Goal: Complete application form: Complete application form

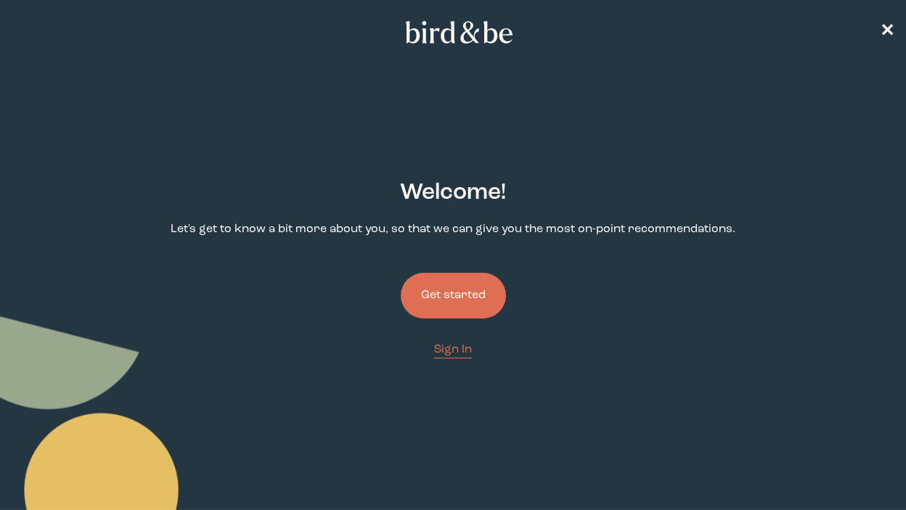
click at [440, 288] on button "Get started" at bounding box center [453, 296] width 105 height 46
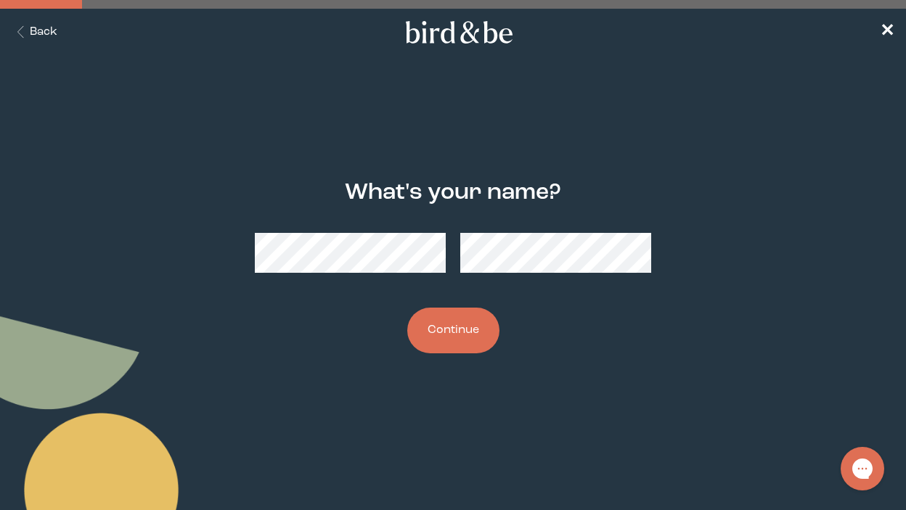
click at [427, 329] on button "Continue" at bounding box center [453, 331] width 92 height 46
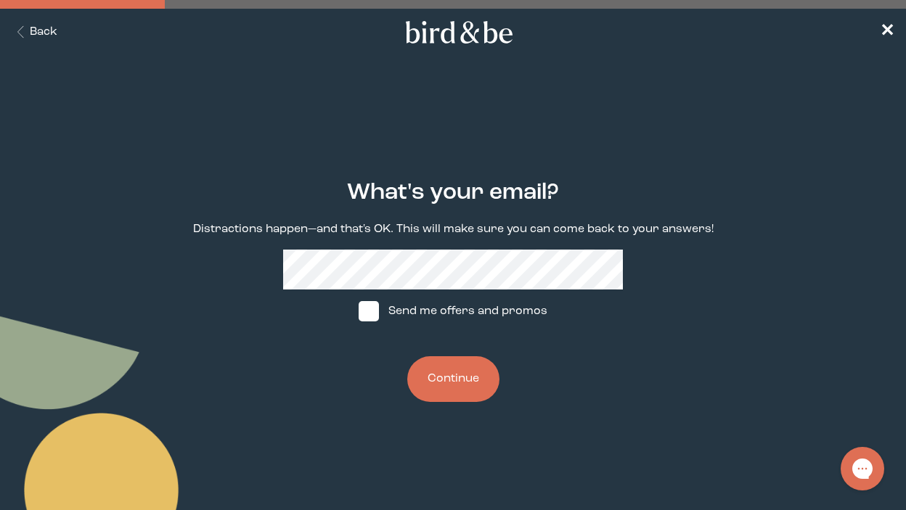
click at [384, 321] on label "Send me offers and promos" at bounding box center [453, 312] width 216 height 44
click at [358, 312] on input "Send me offers and promos" at bounding box center [358, 311] width 1 height 1
checkbox input "true"
click at [453, 382] on button "Continue" at bounding box center [453, 379] width 92 height 46
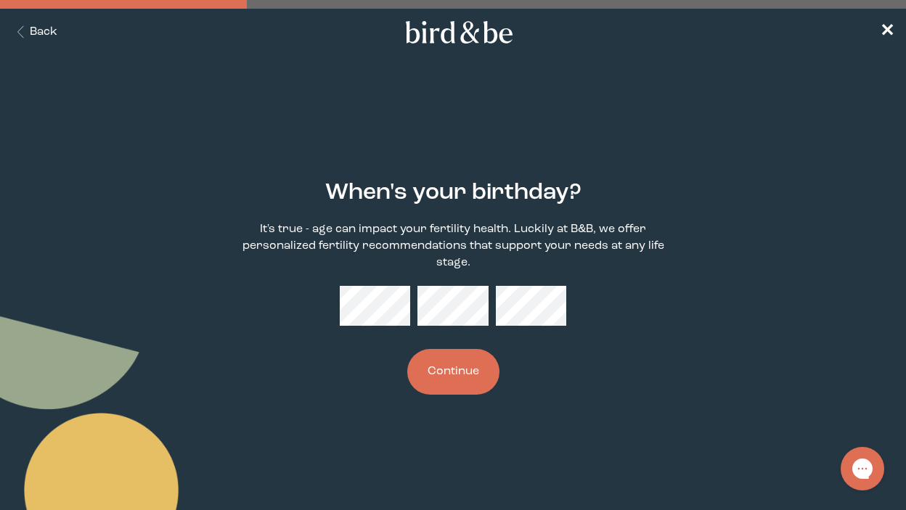
click at [454, 380] on button "Continue" at bounding box center [453, 372] width 92 height 46
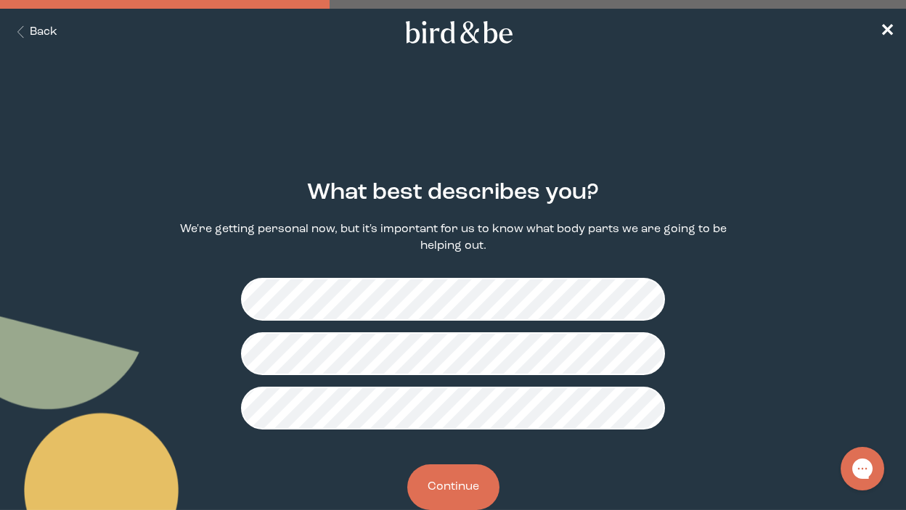
click at [442, 480] on button "Continue" at bounding box center [453, 487] width 92 height 46
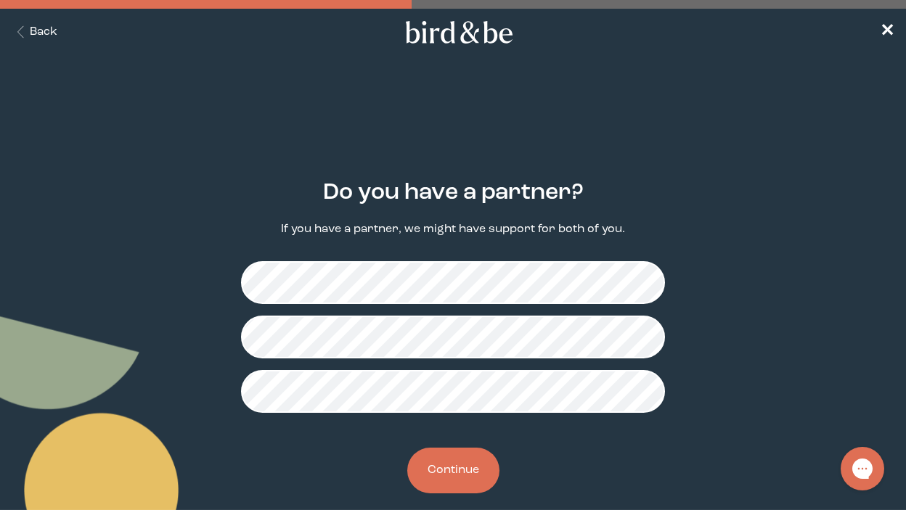
click at [436, 475] on button "Continue" at bounding box center [453, 471] width 92 height 46
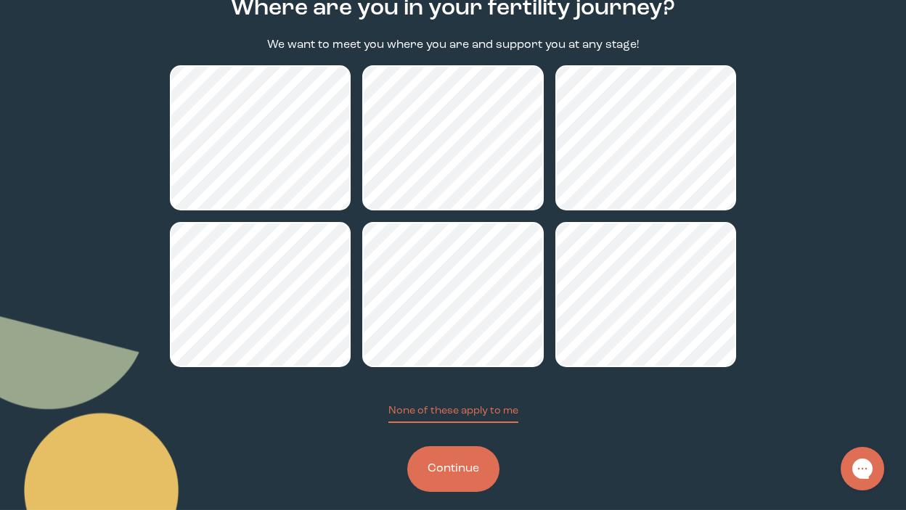
scroll to position [202, 0]
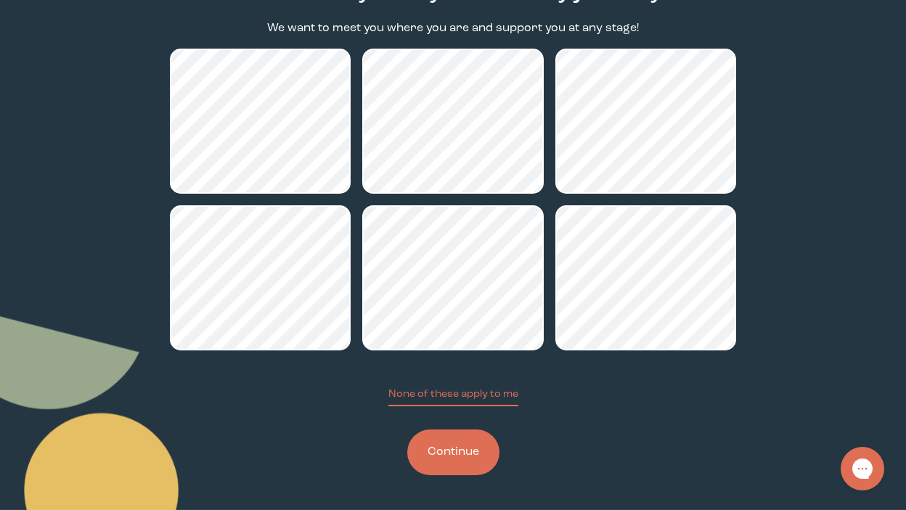
click at [449, 451] on button "Continue" at bounding box center [453, 453] width 92 height 46
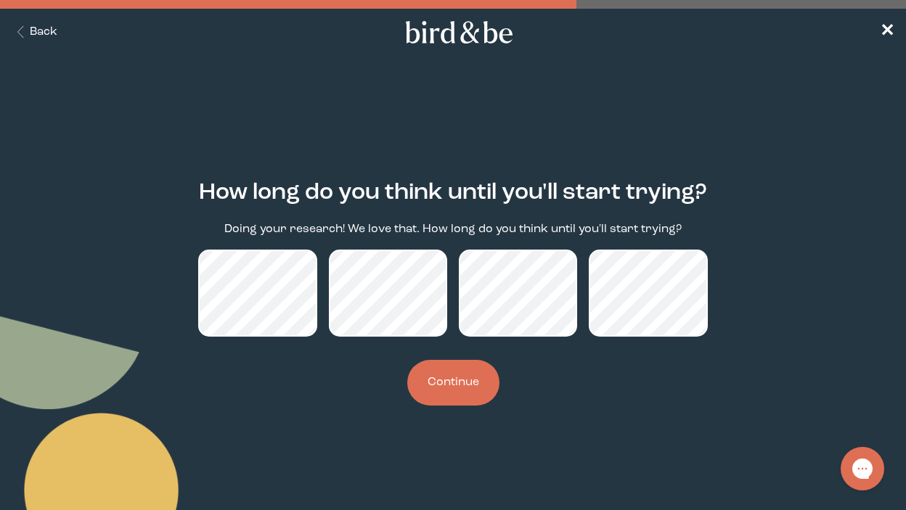
click at [449, 381] on button "Continue" at bounding box center [453, 383] width 92 height 46
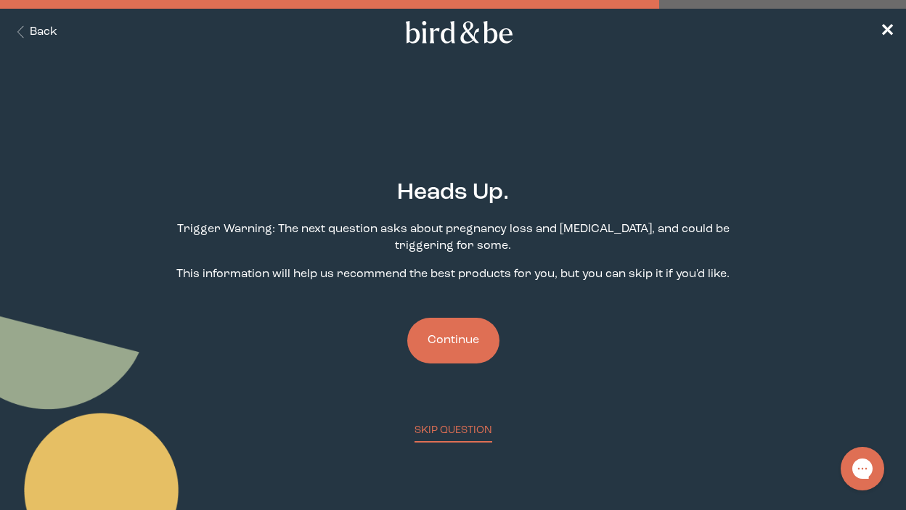
click at [451, 341] on button "Continue" at bounding box center [453, 341] width 92 height 46
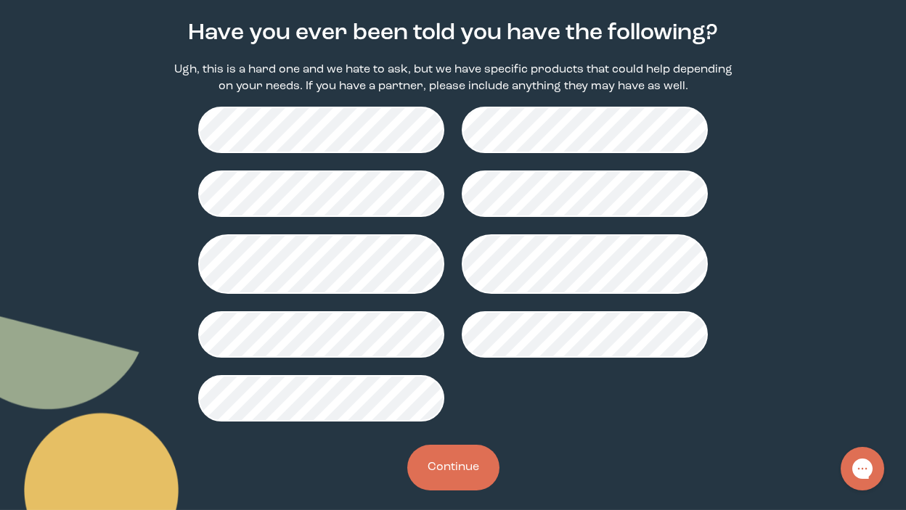
scroll to position [175, 0]
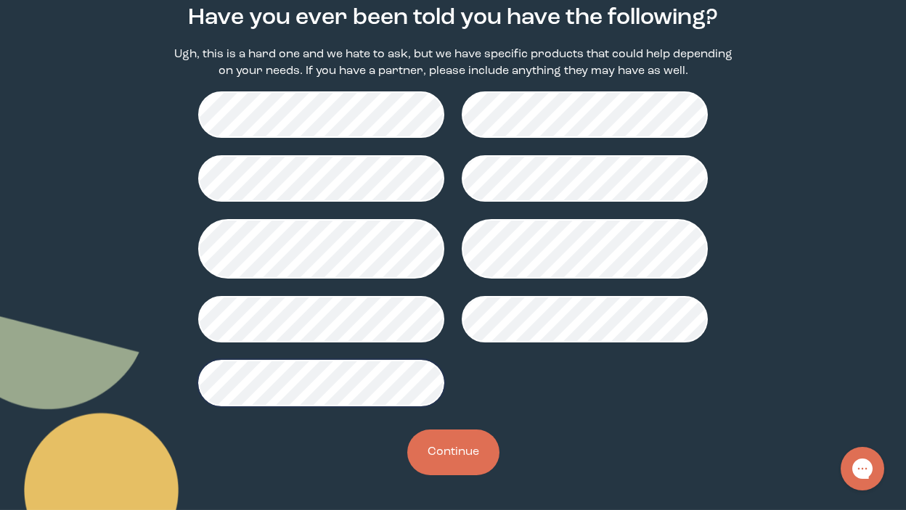
click at [433, 450] on button "Continue" at bounding box center [453, 453] width 92 height 46
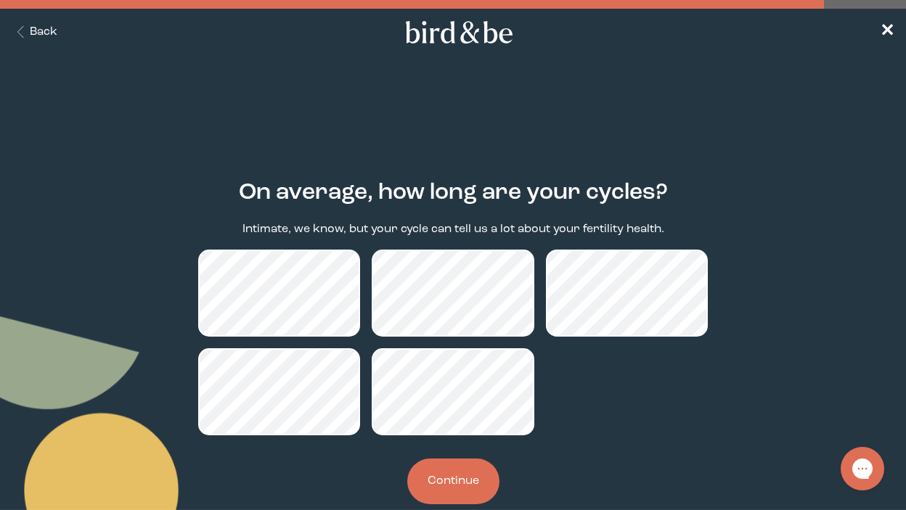
click at [446, 479] on button "Continue" at bounding box center [453, 482] width 92 height 46
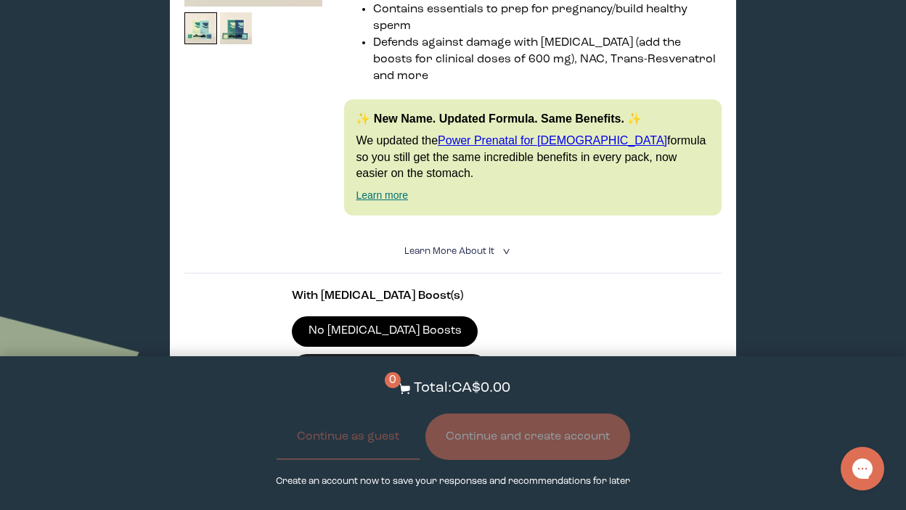
scroll to position [411, 0]
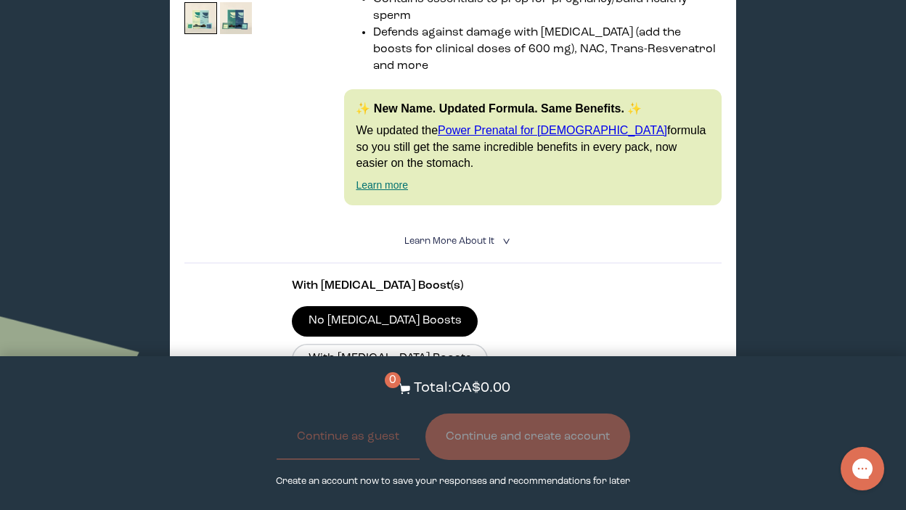
click at [470, 237] on span "Learn More About it" at bounding box center [449, 241] width 90 height 9
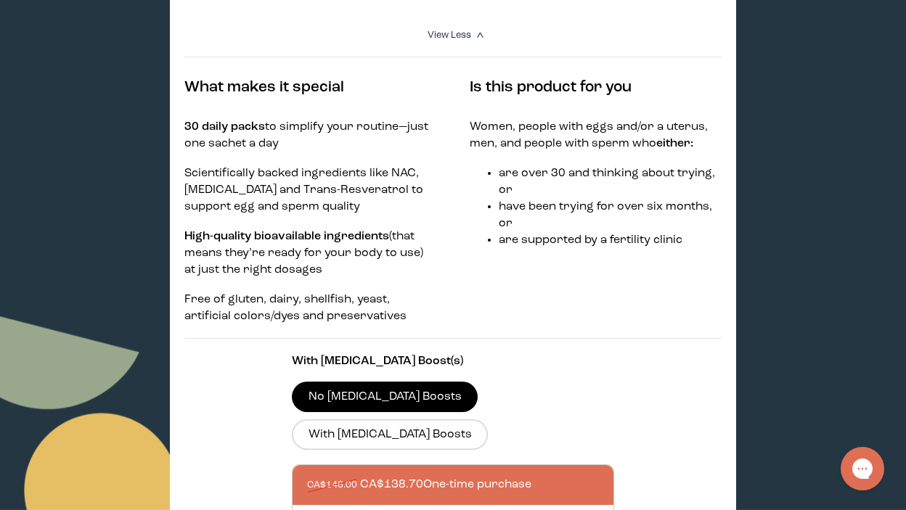
scroll to position [618, 0]
